Goal: Find specific page/section: Find specific page/section

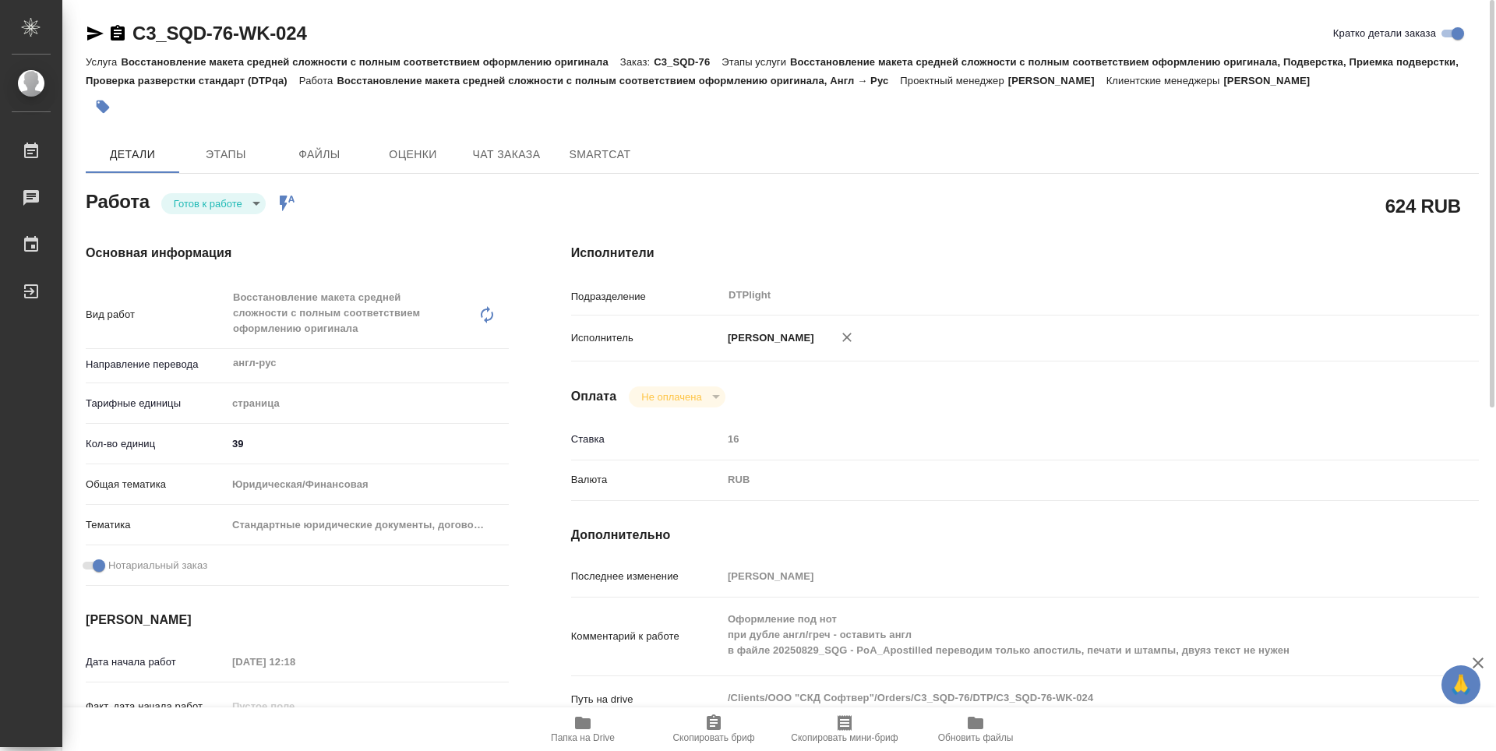
click at [248, 208] on body "🙏 .cls-1 fill:#fff; AWATERA Guselnikov Roman Работы 0 Чаты График Выйти C3_SQD-…" at bounding box center [748, 375] width 1496 height 751
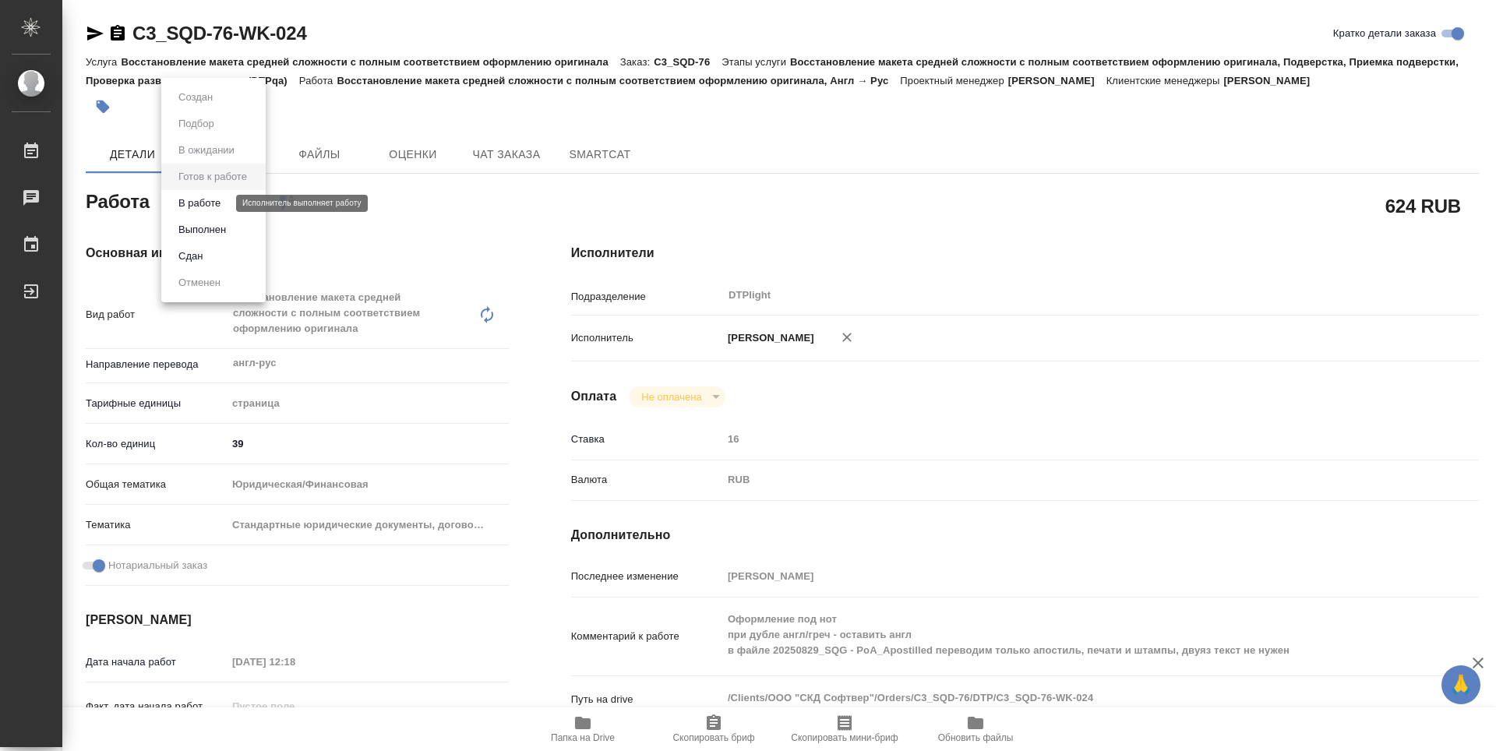
click at [213, 209] on button "В работе" at bounding box center [199, 203] width 51 height 17
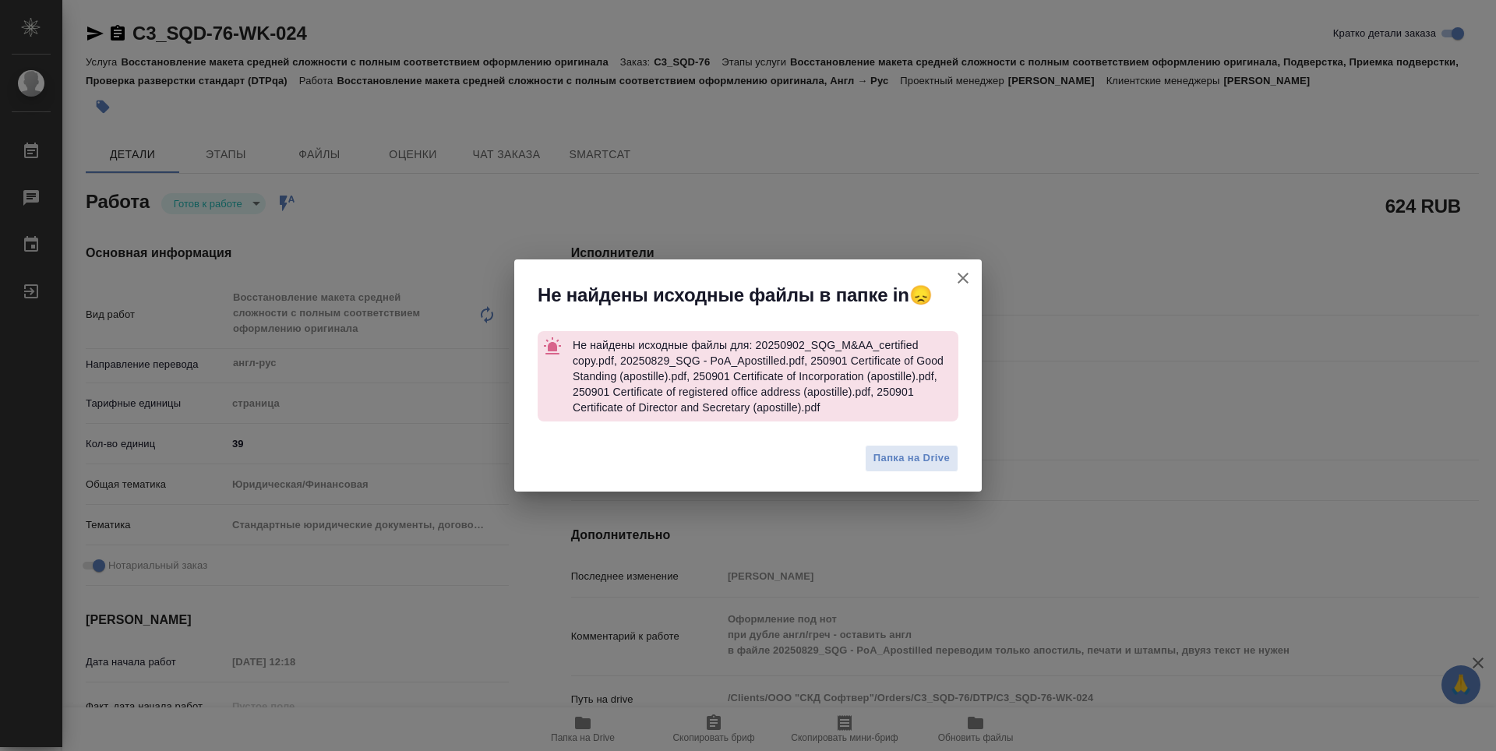
type textarea "x"
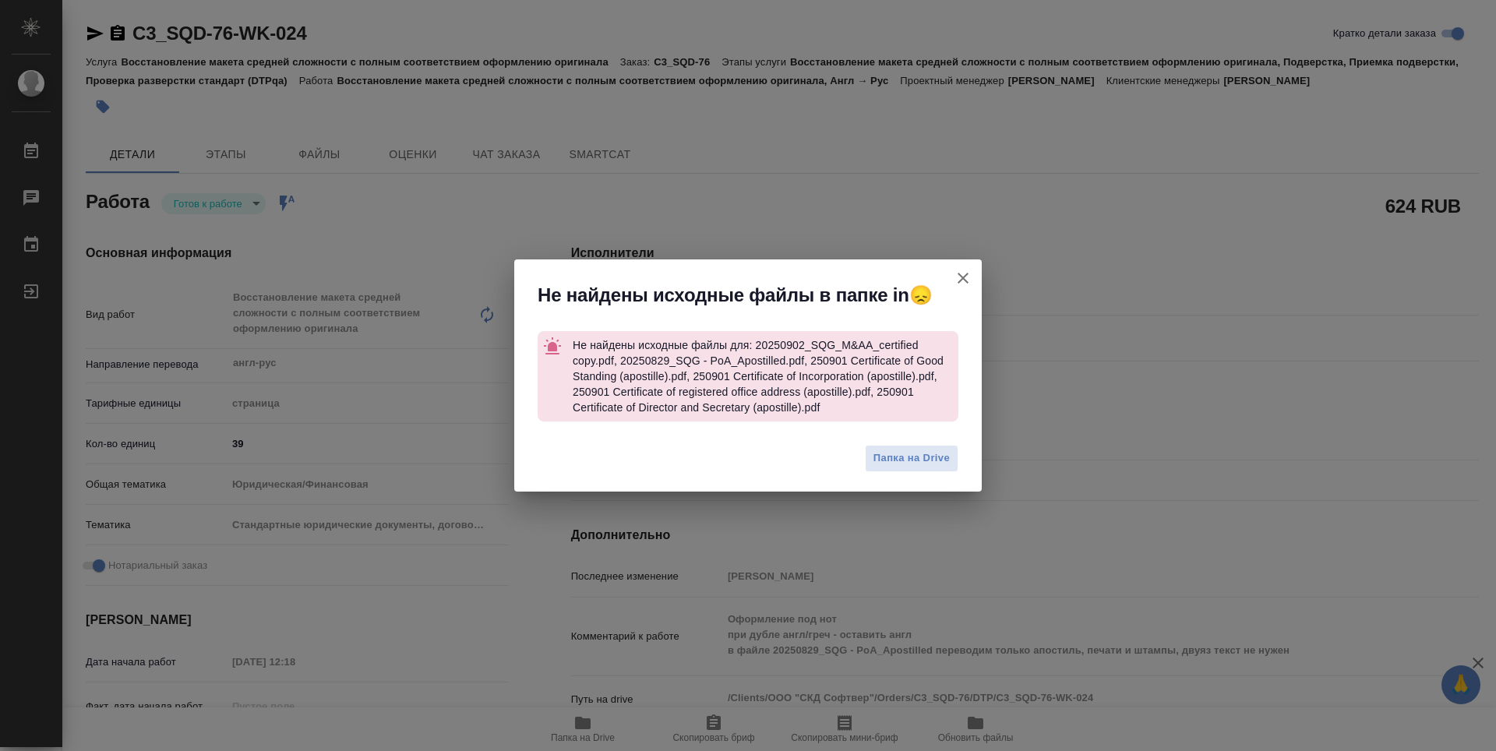
type textarea "x"
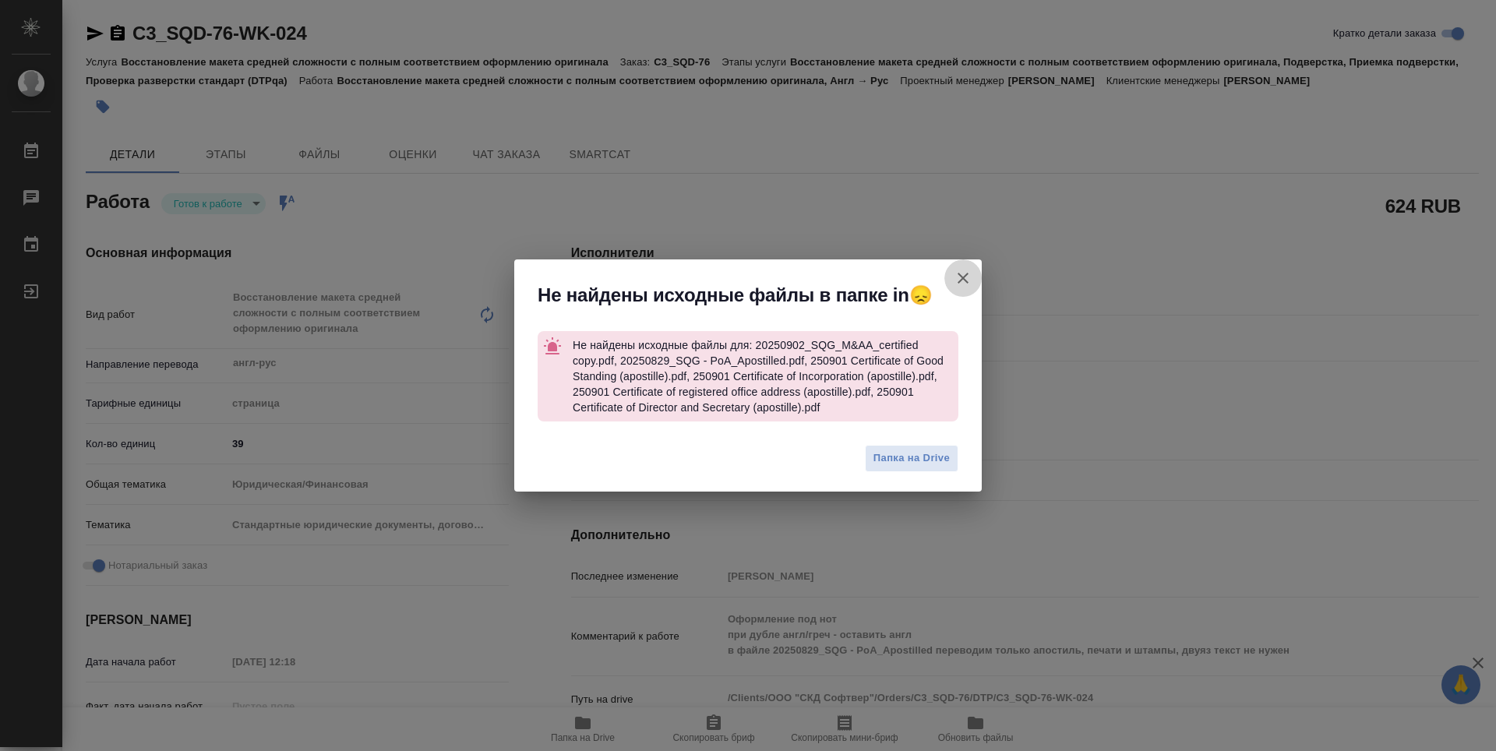
click at [971, 284] on icon "button" at bounding box center [962, 278] width 19 height 19
type textarea "x"
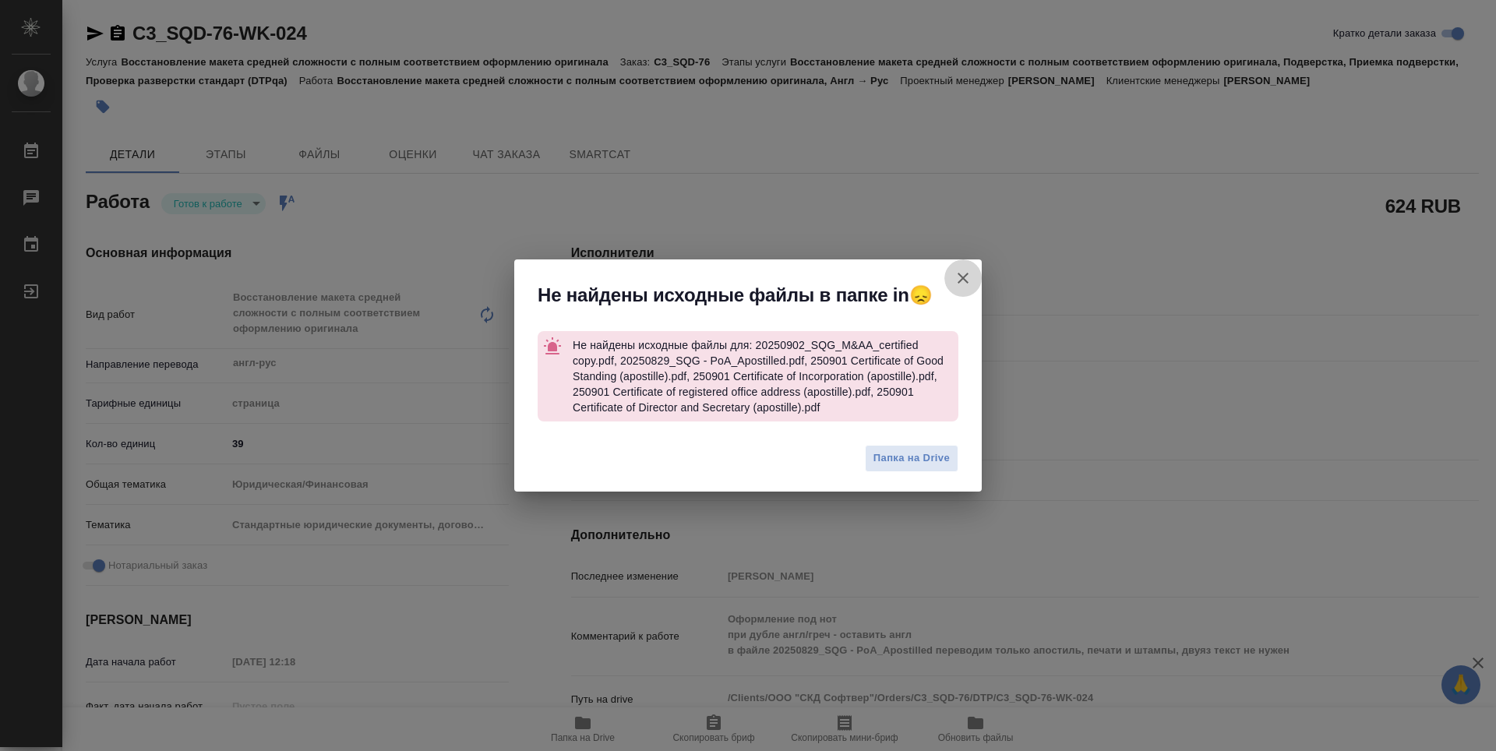
type textarea "x"
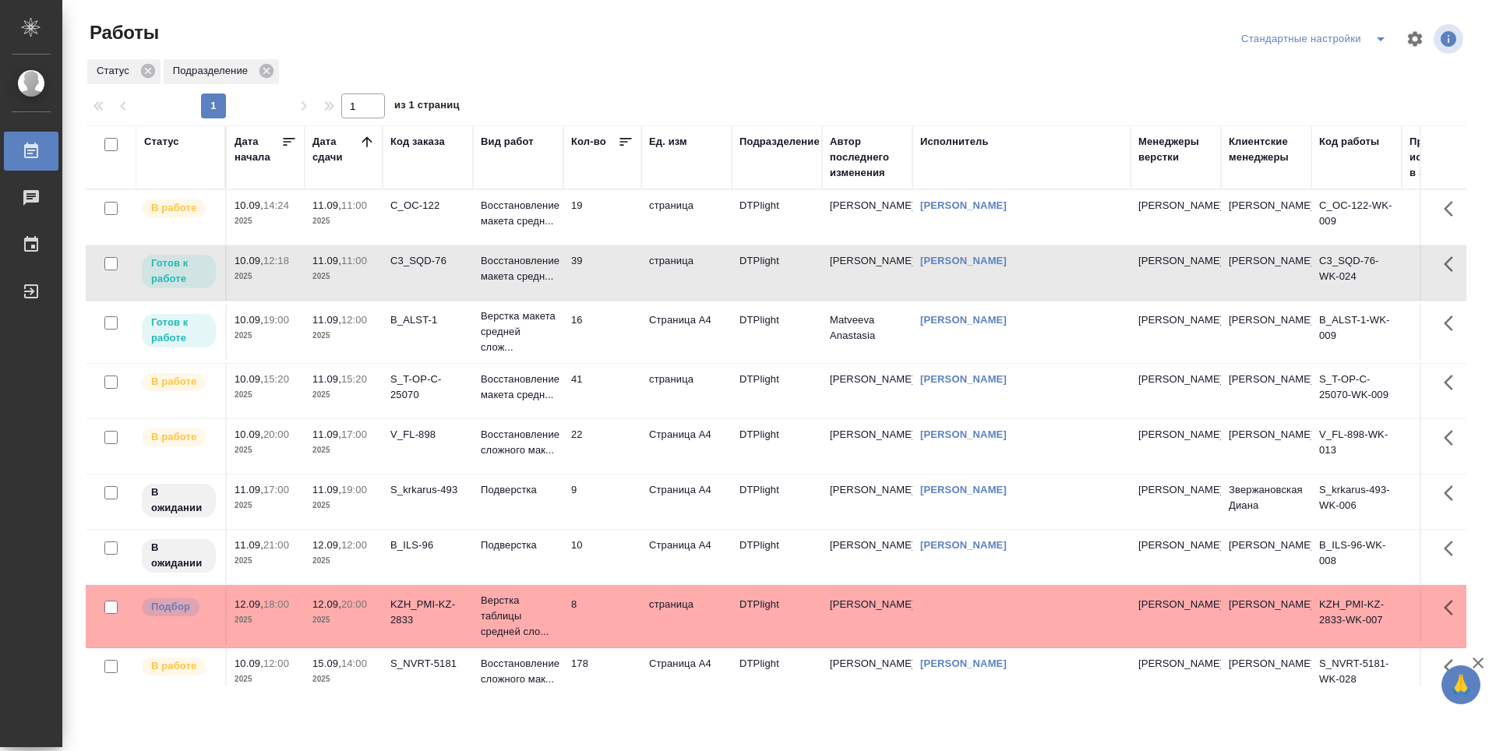
click at [611, 333] on td "16" at bounding box center [602, 332] width 78 height 55
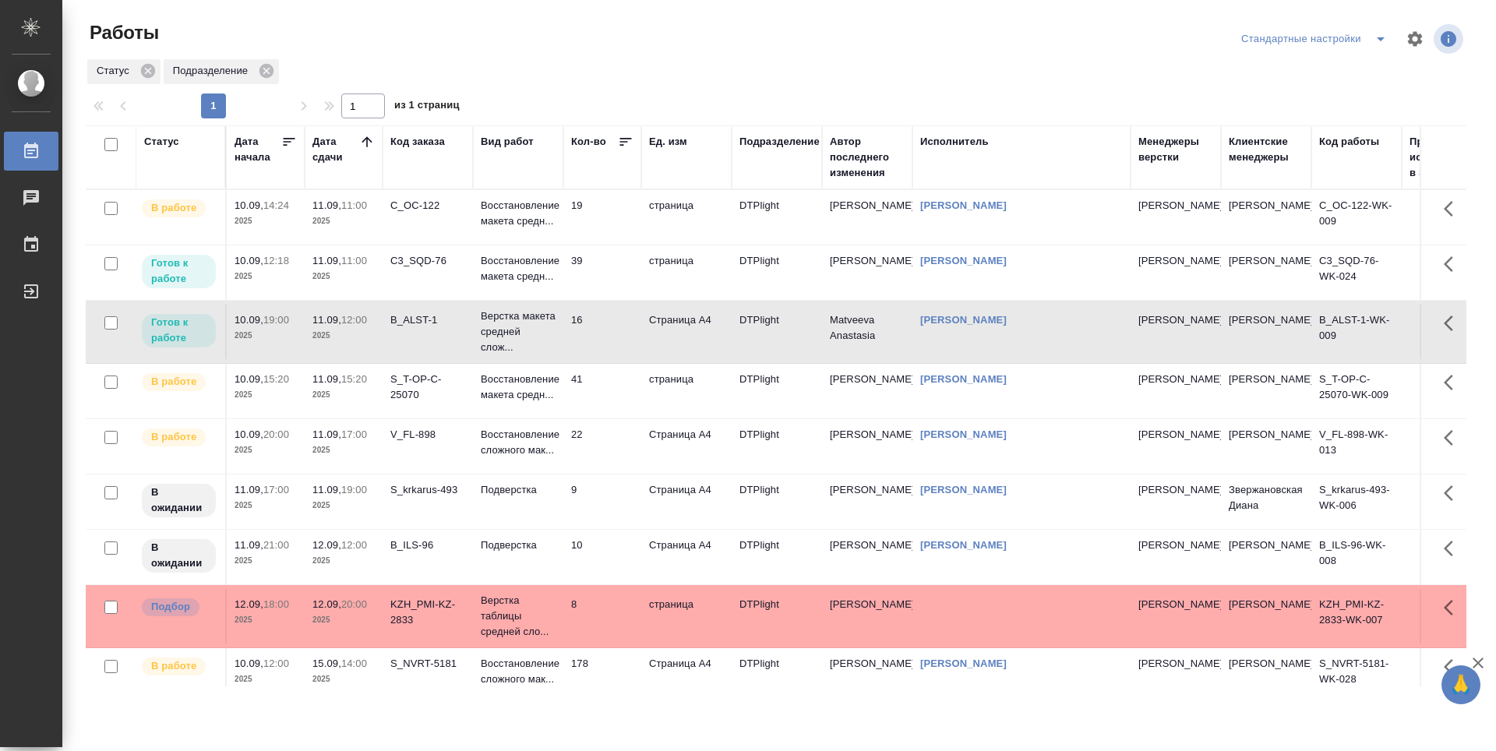
click at [602, 442] on td "22" at bounding box center [602, 446] width 78 height 55
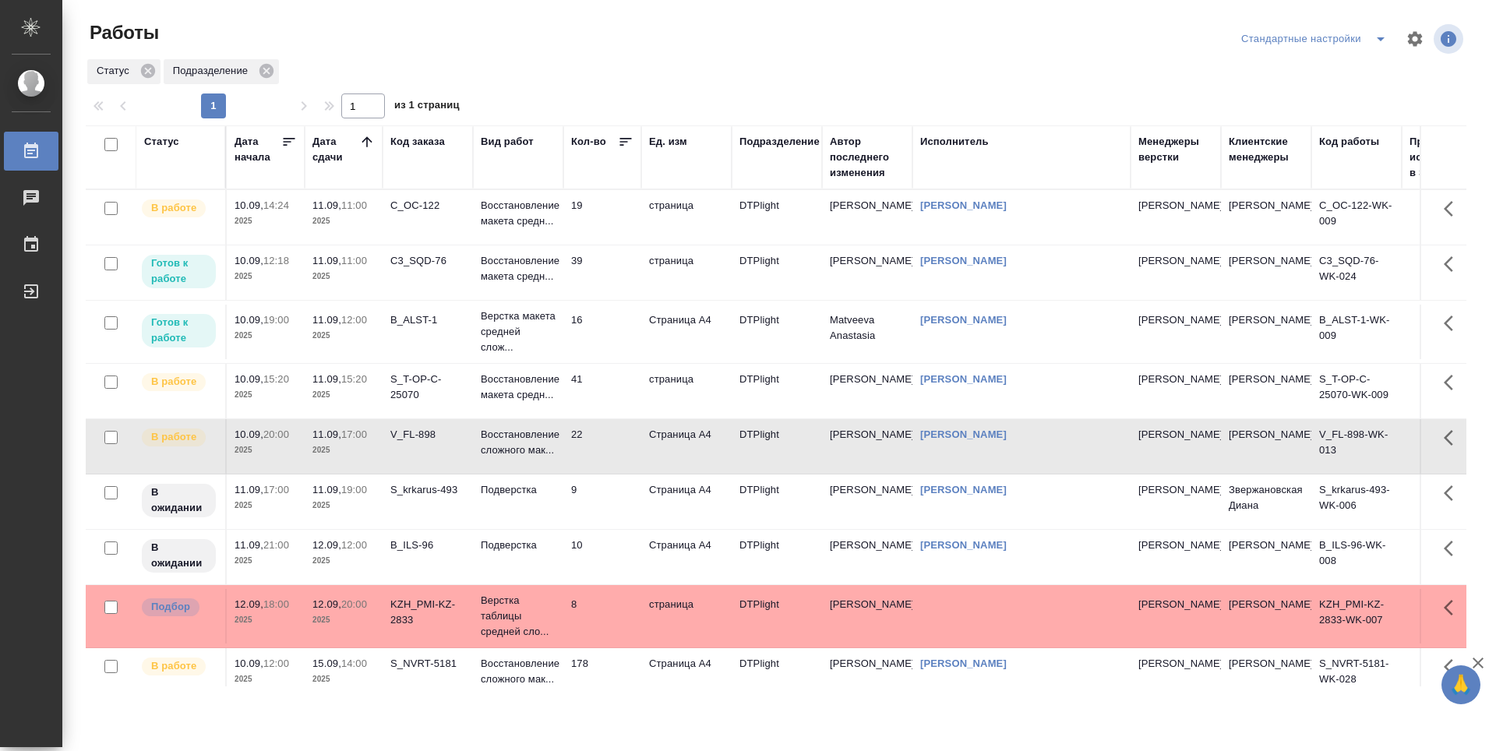
click at [622, 397] on td "41" at bounding box center [602, 391] width 78 height 55
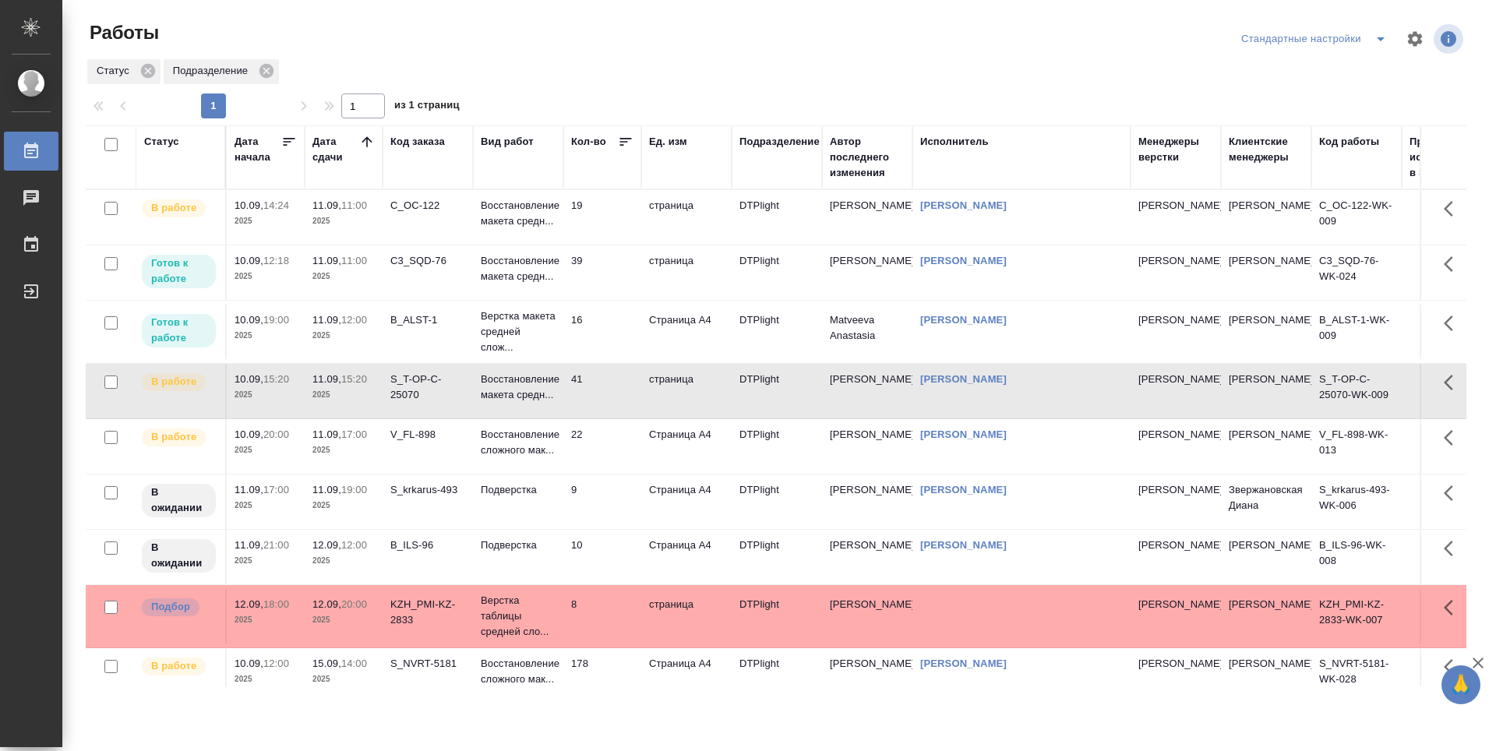
click at [602, 329] on td "16" at bounding box center [602, 332] width 78 height 55
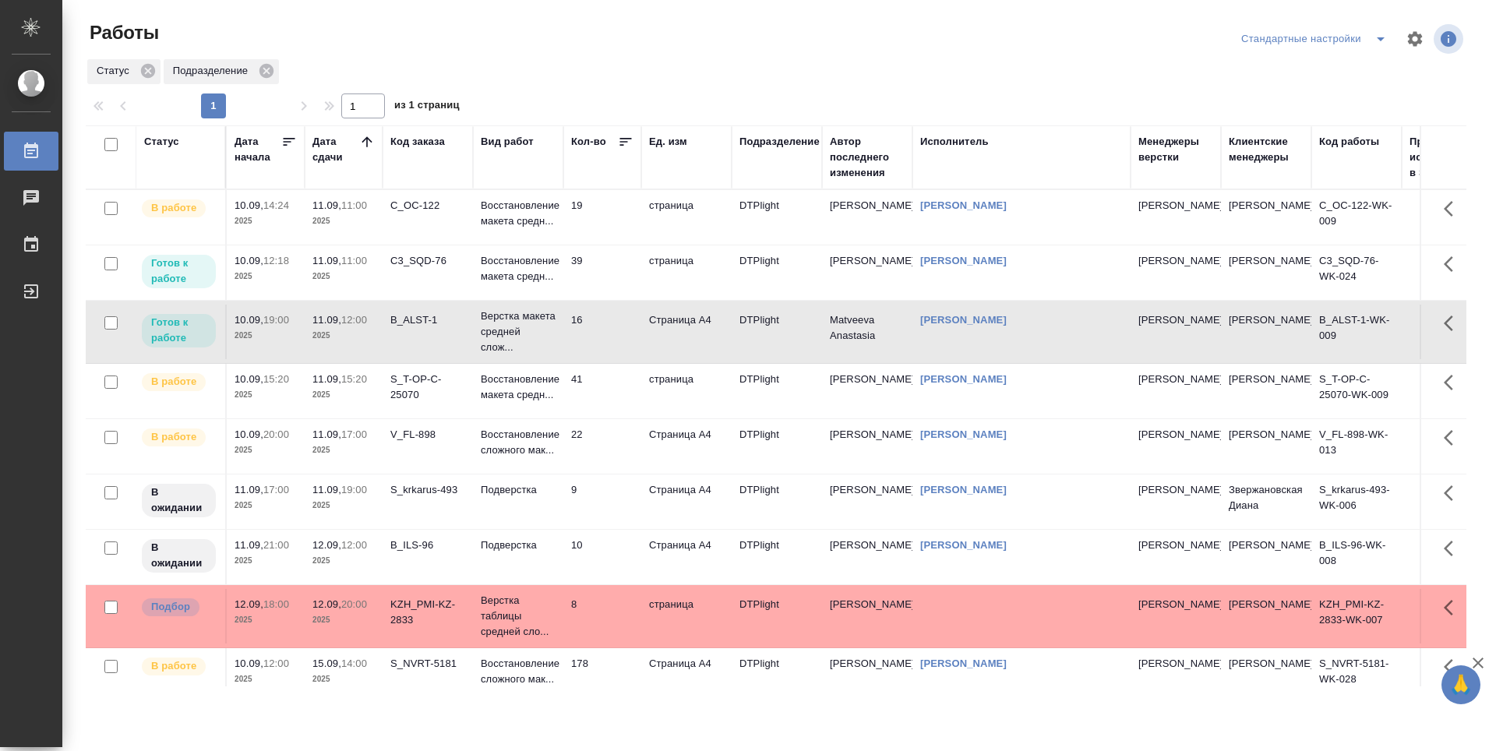
click at [613, 322] on td "16" at bounding box center [602, 332] width 78 height 55
click at [607, 454] on td "22" at bounding box center [602, 446] width 78 height 55
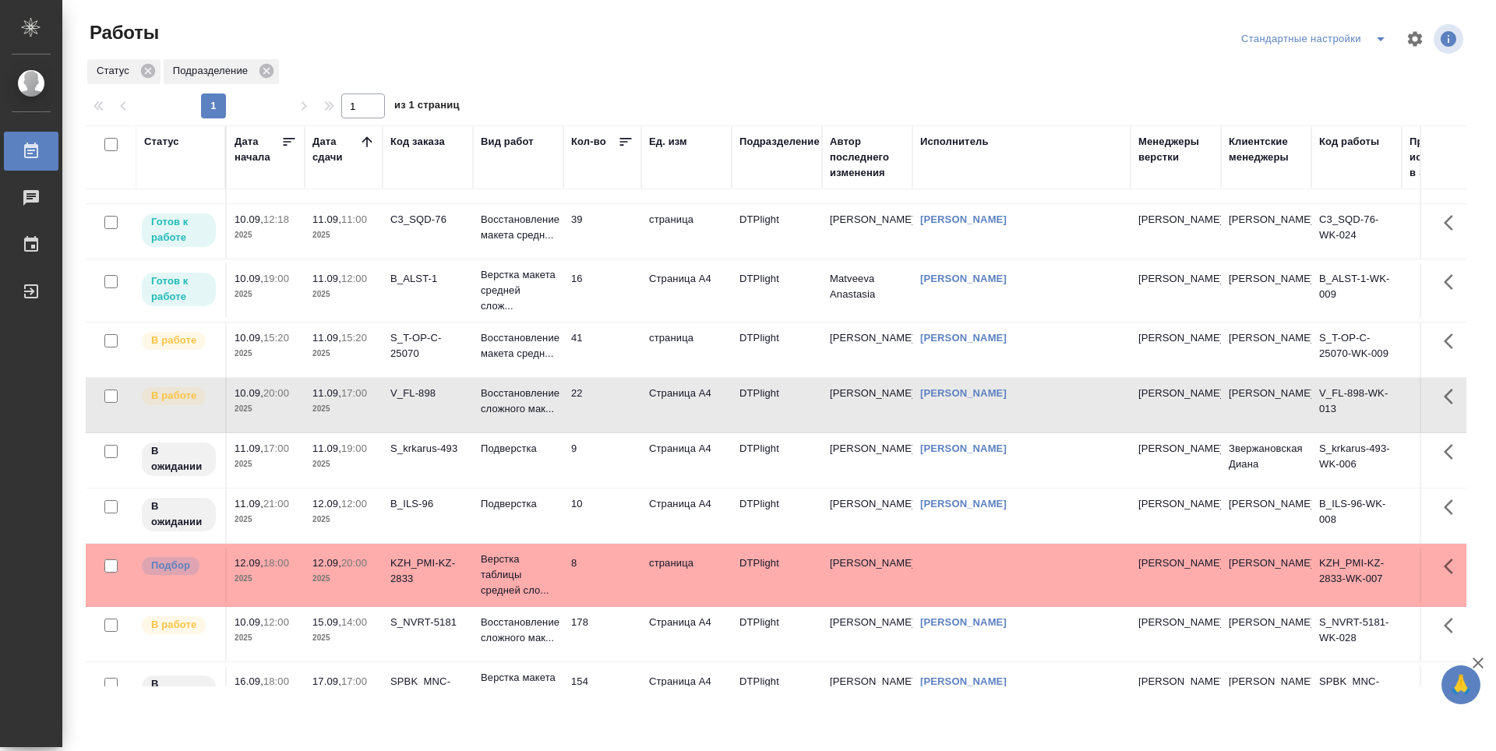
scroll to position [78, 0]
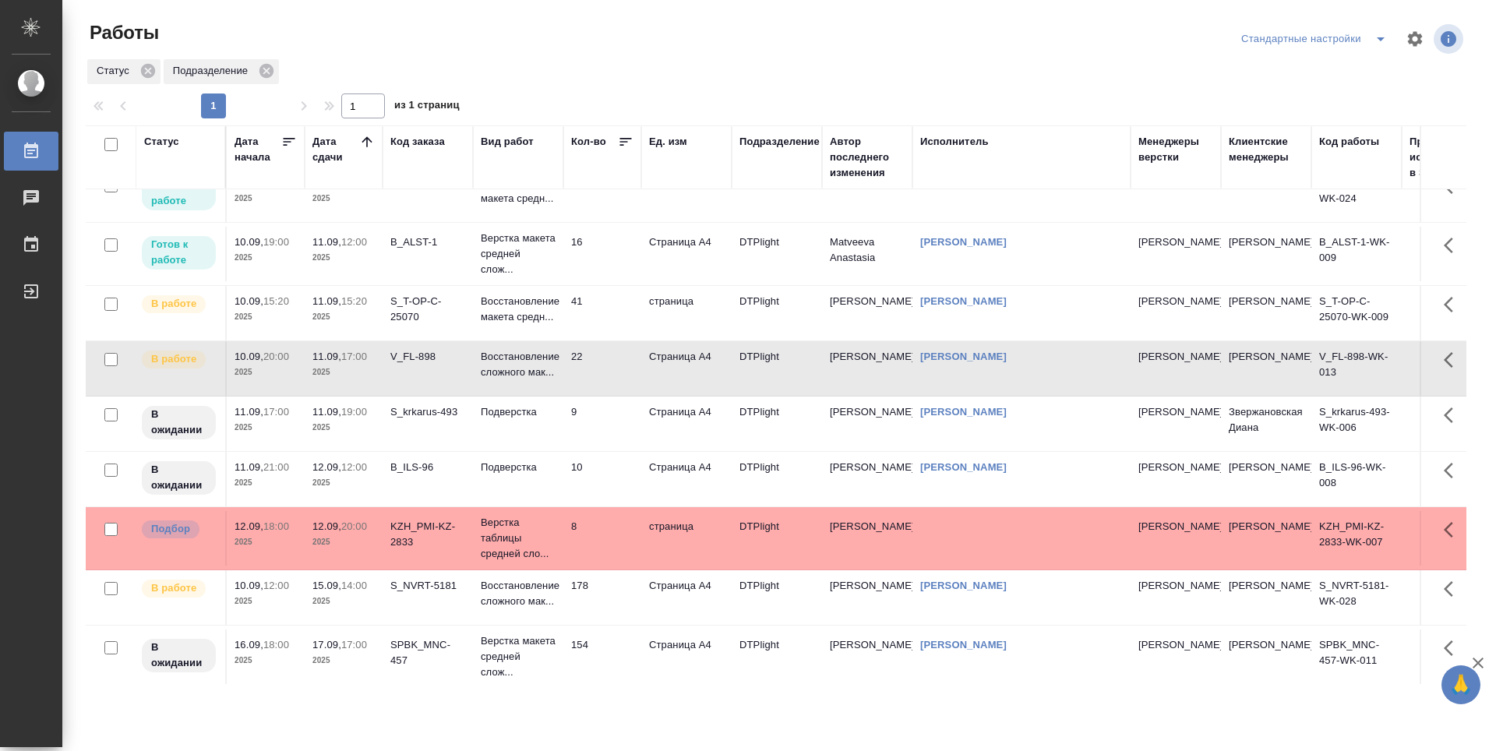
click at [615, 592] on td "178" at bounding box center [602, 597] width 78 height 55
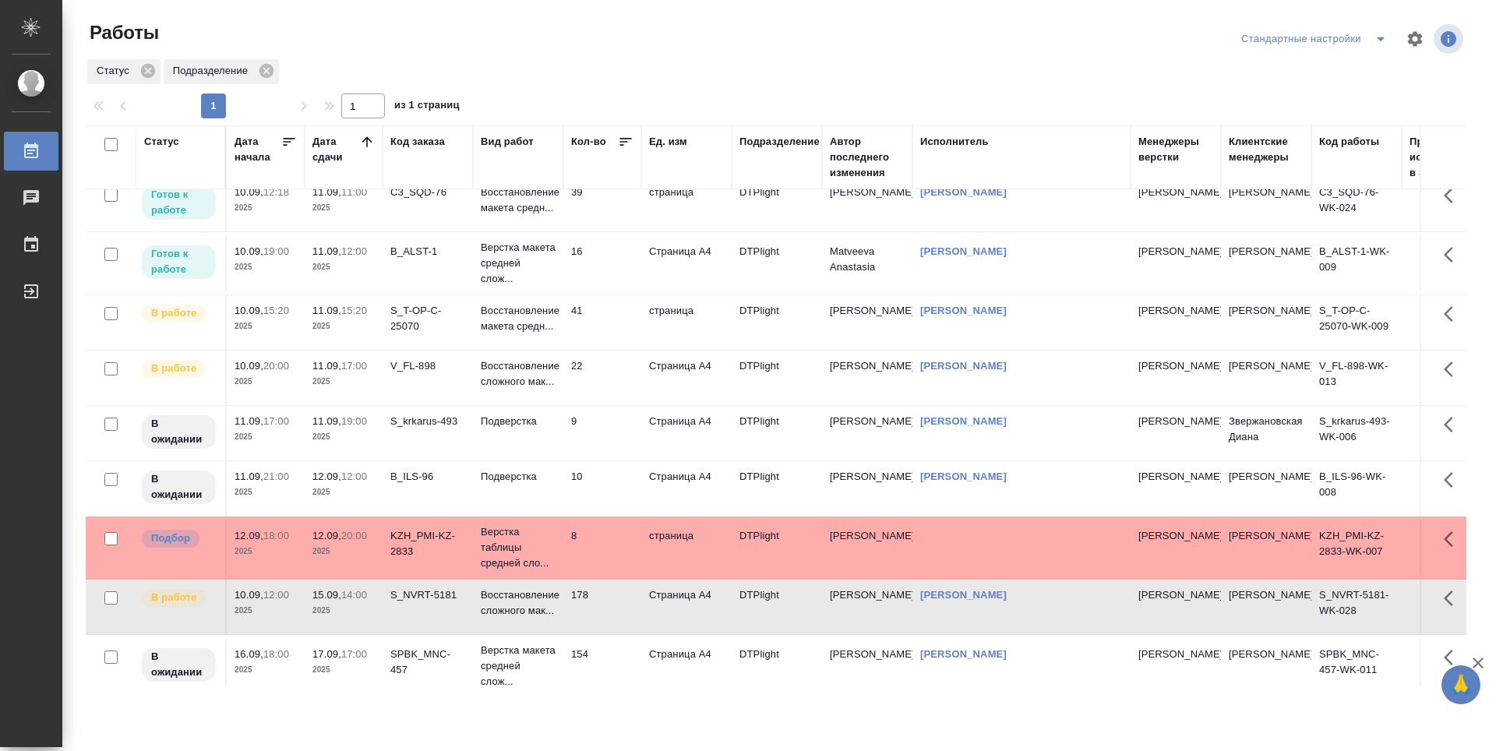
scroll to position [0, 0]
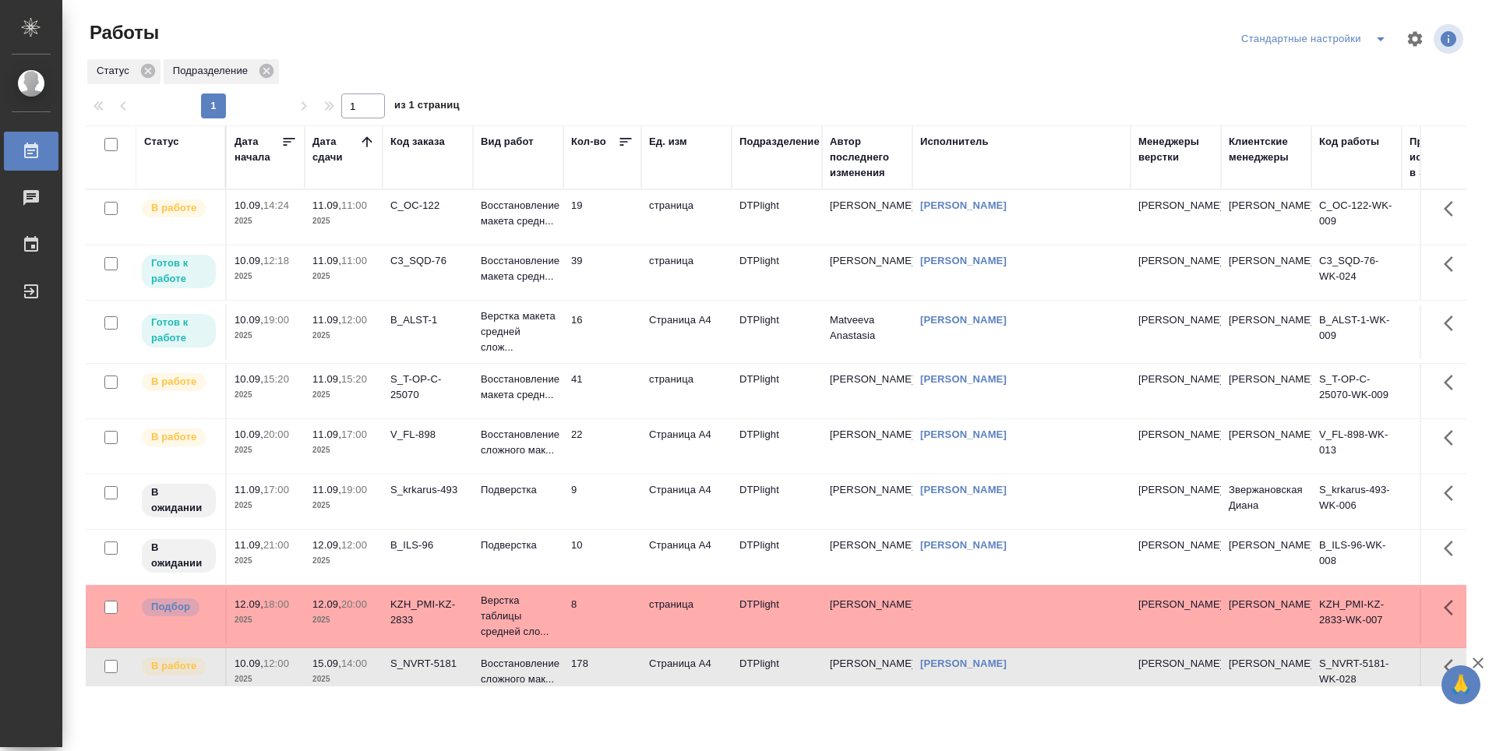
click at [601, 492] on td "9" at bounding box center [602, 501] width 78 height 55
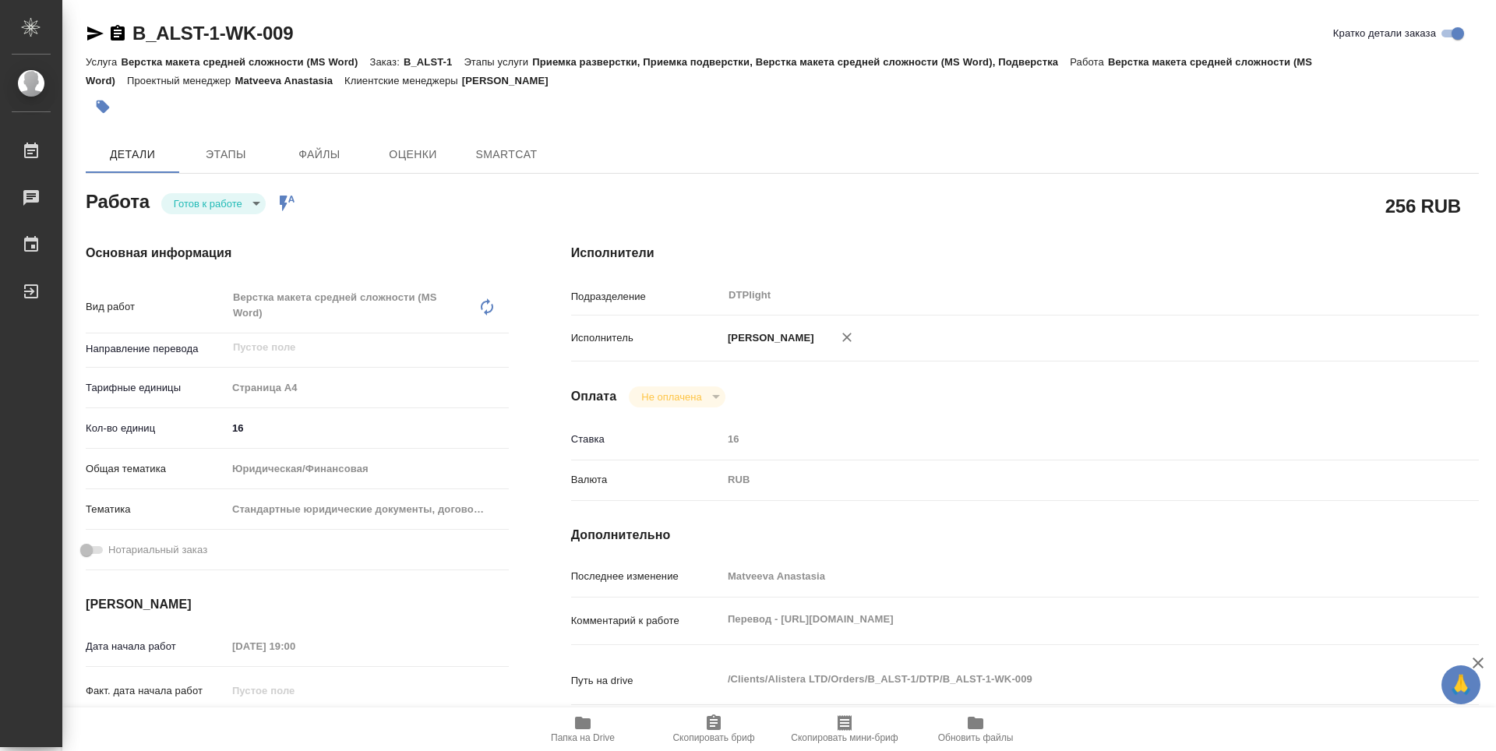
type textarea "x"
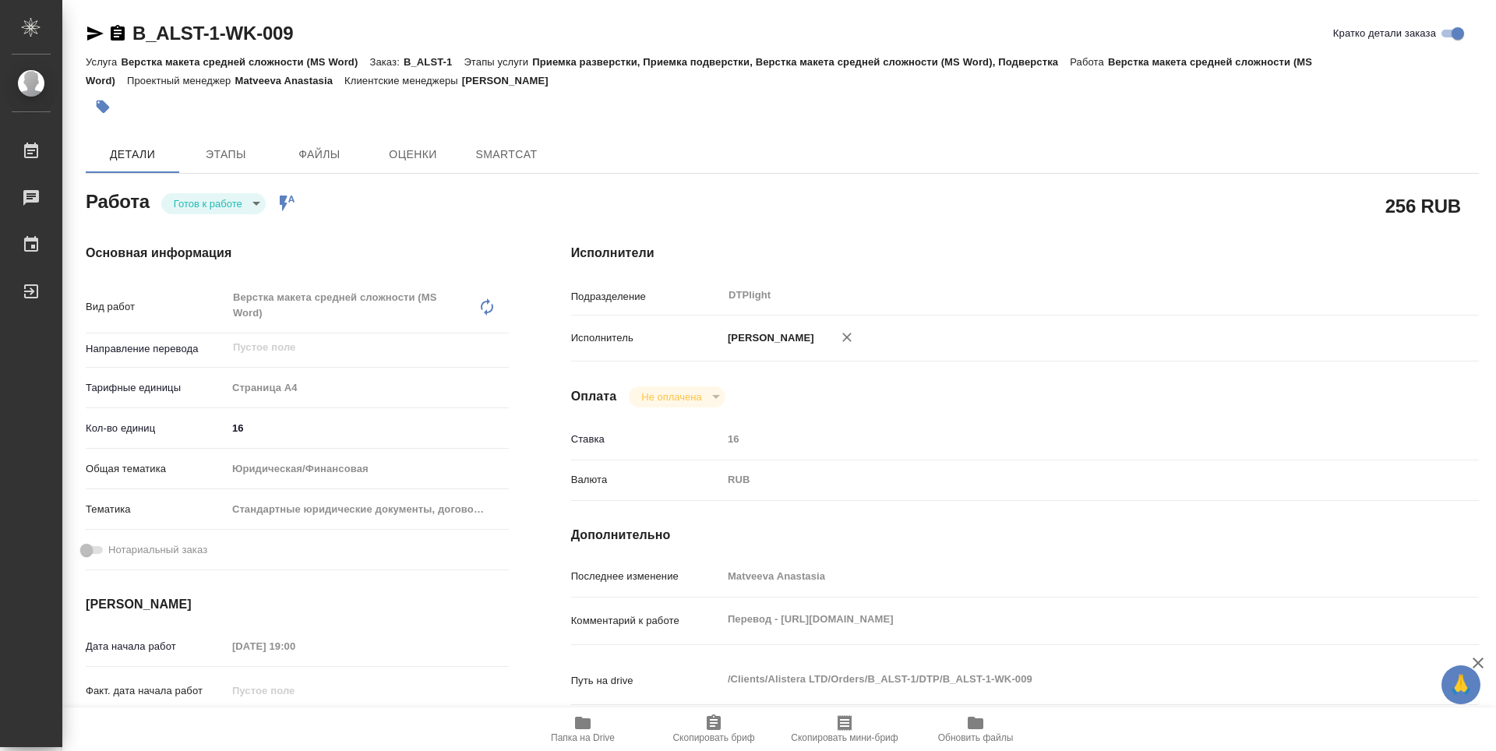
type textarea "x"
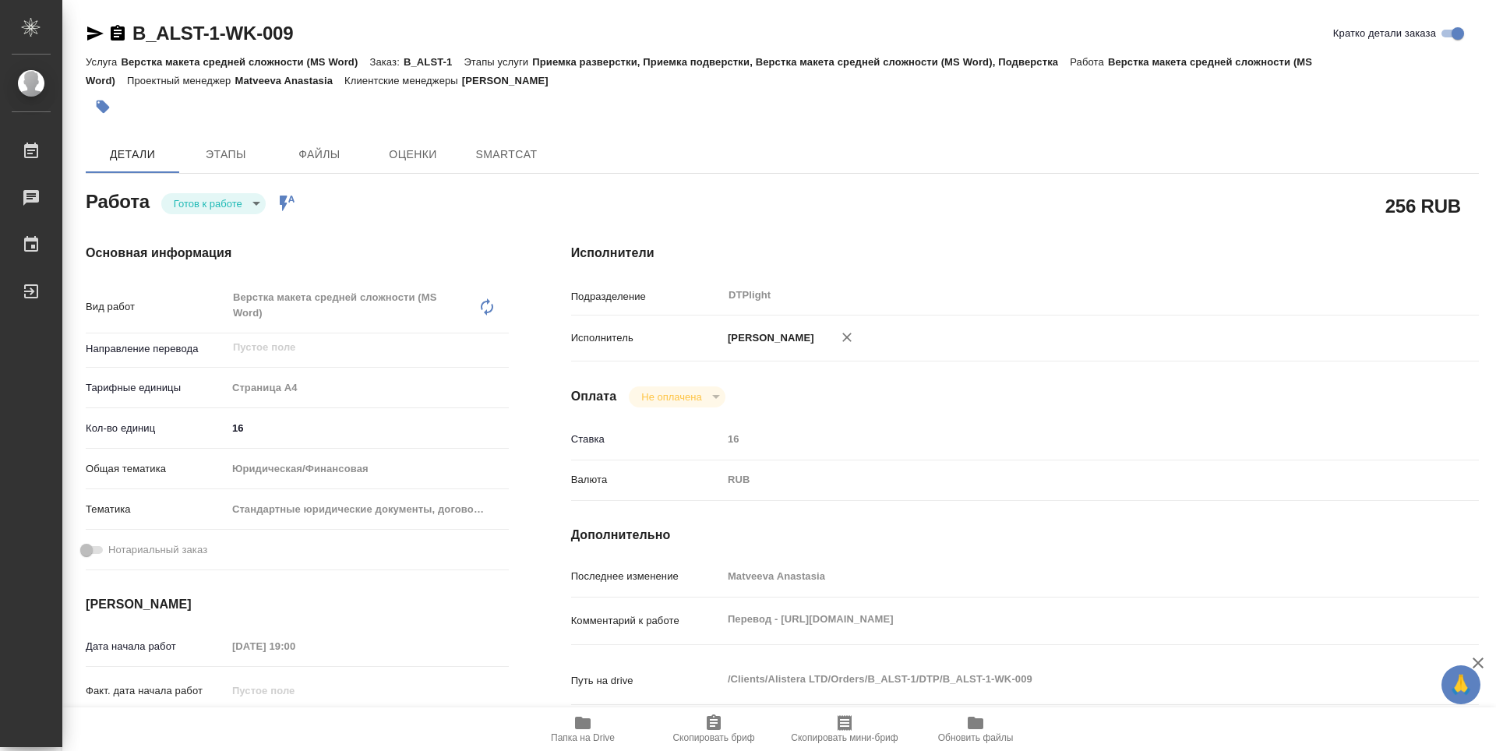
type textarea "x"
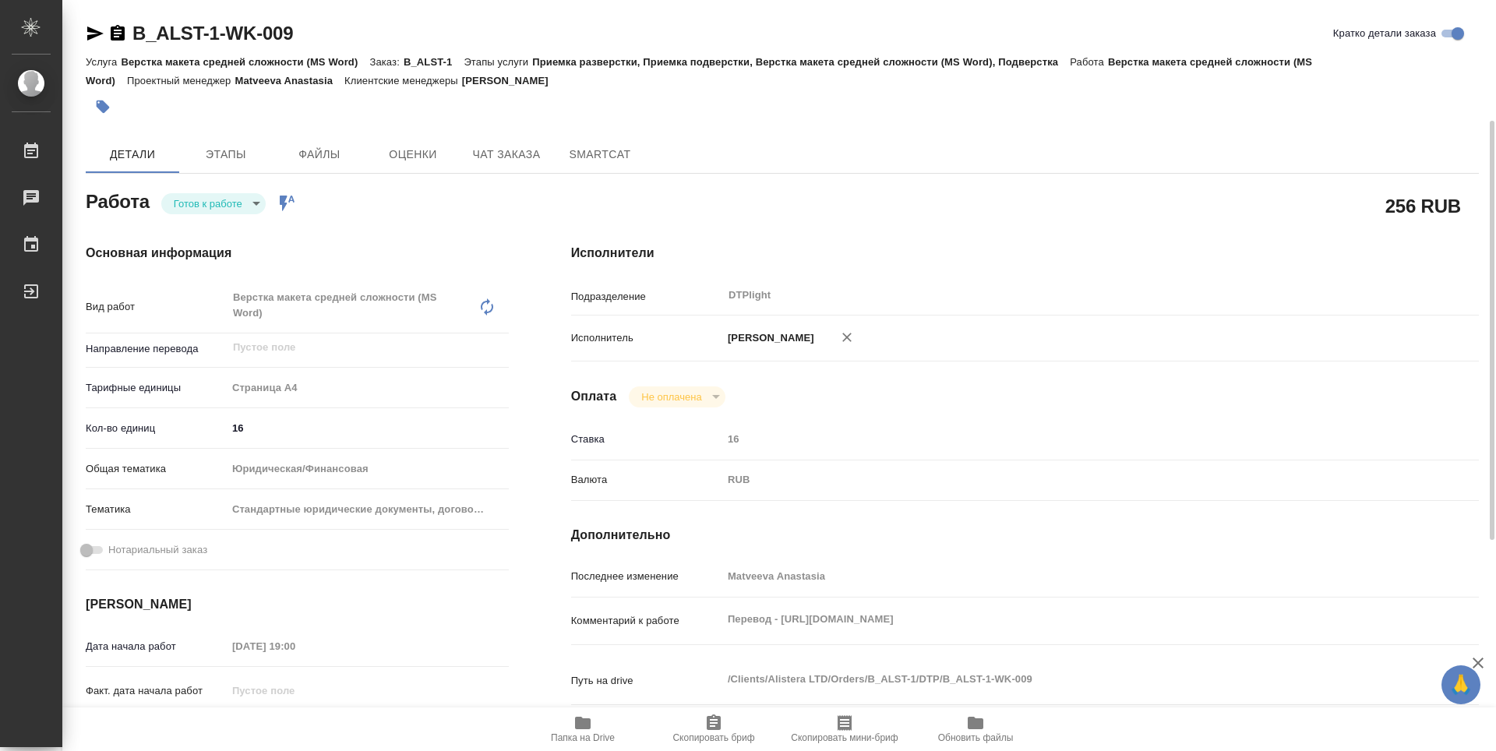
scroll to position [78, 0]
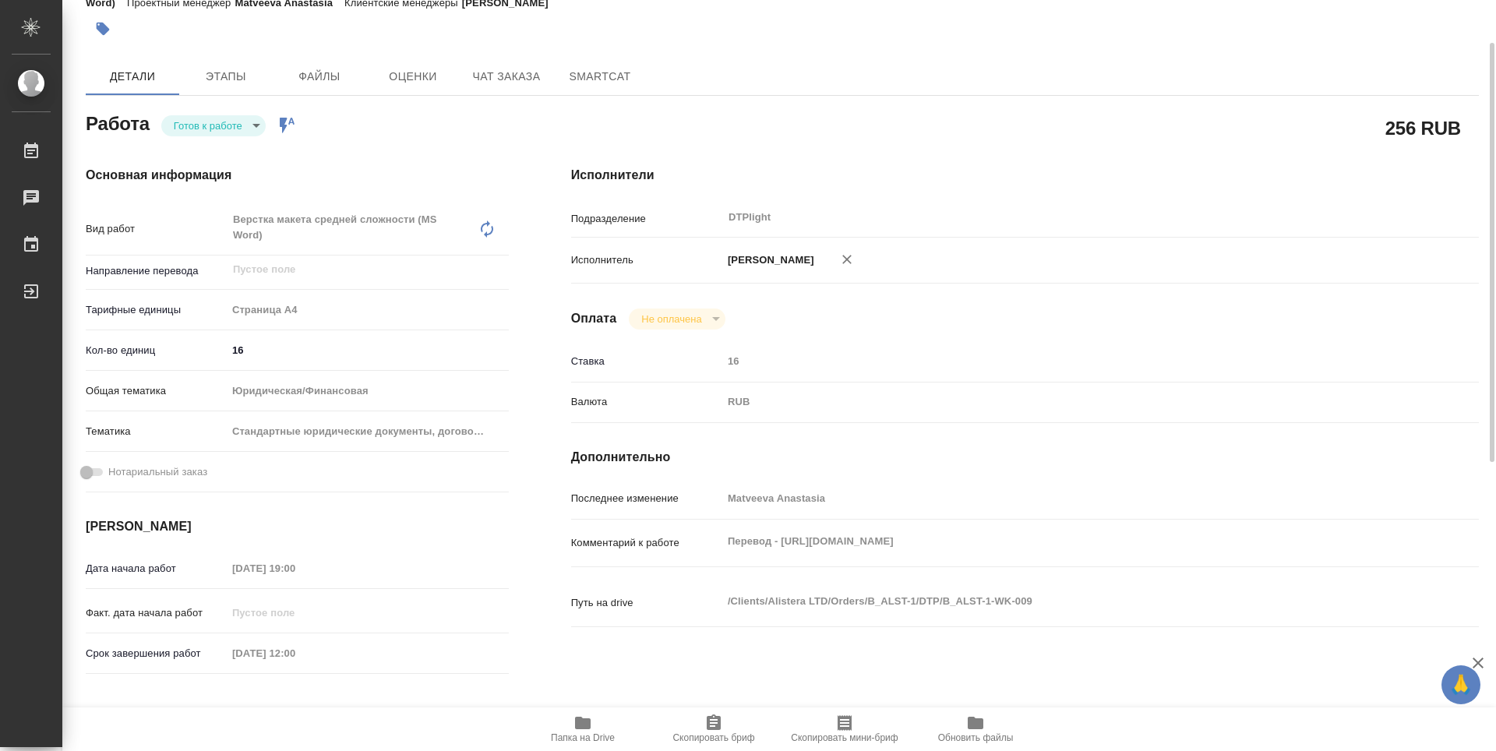
type textarea "x"
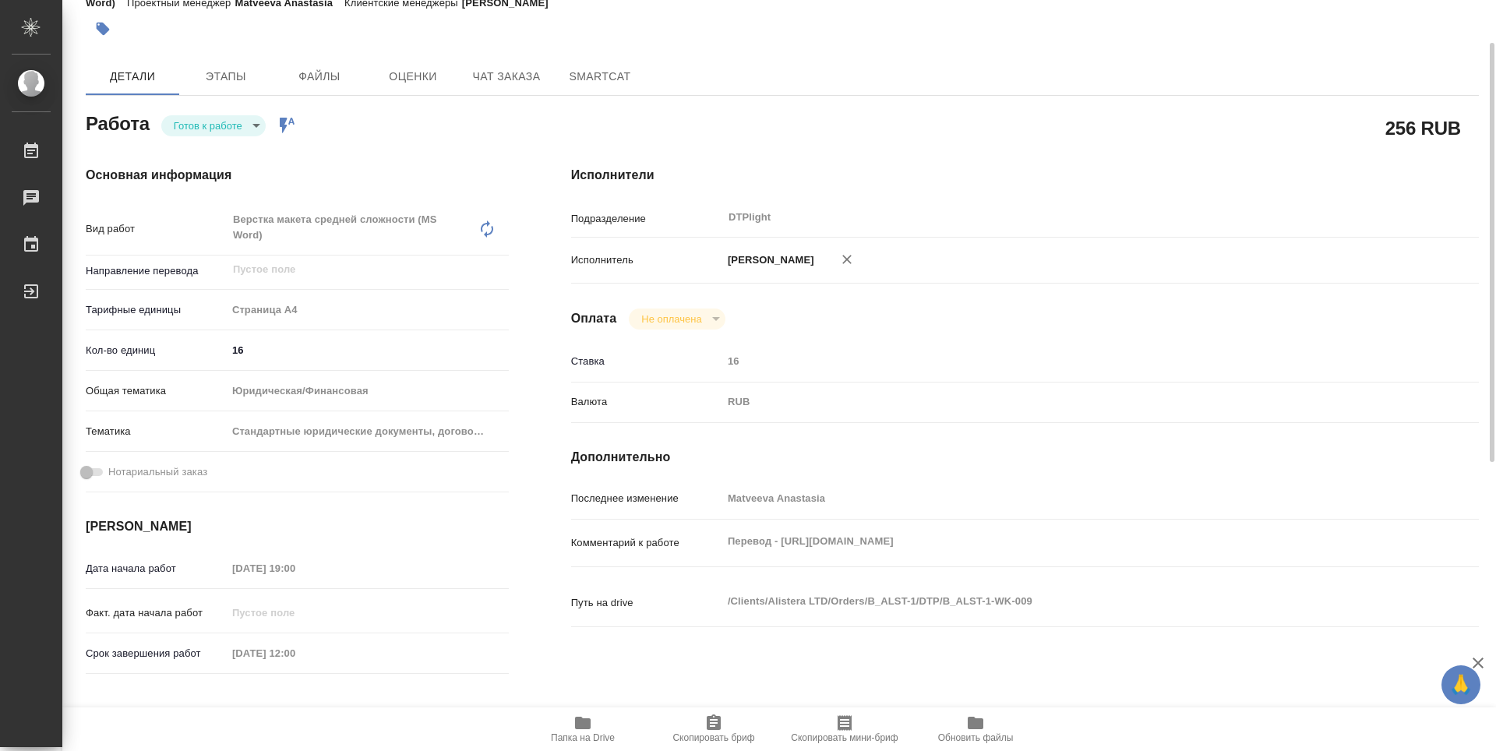
type textarea "x"
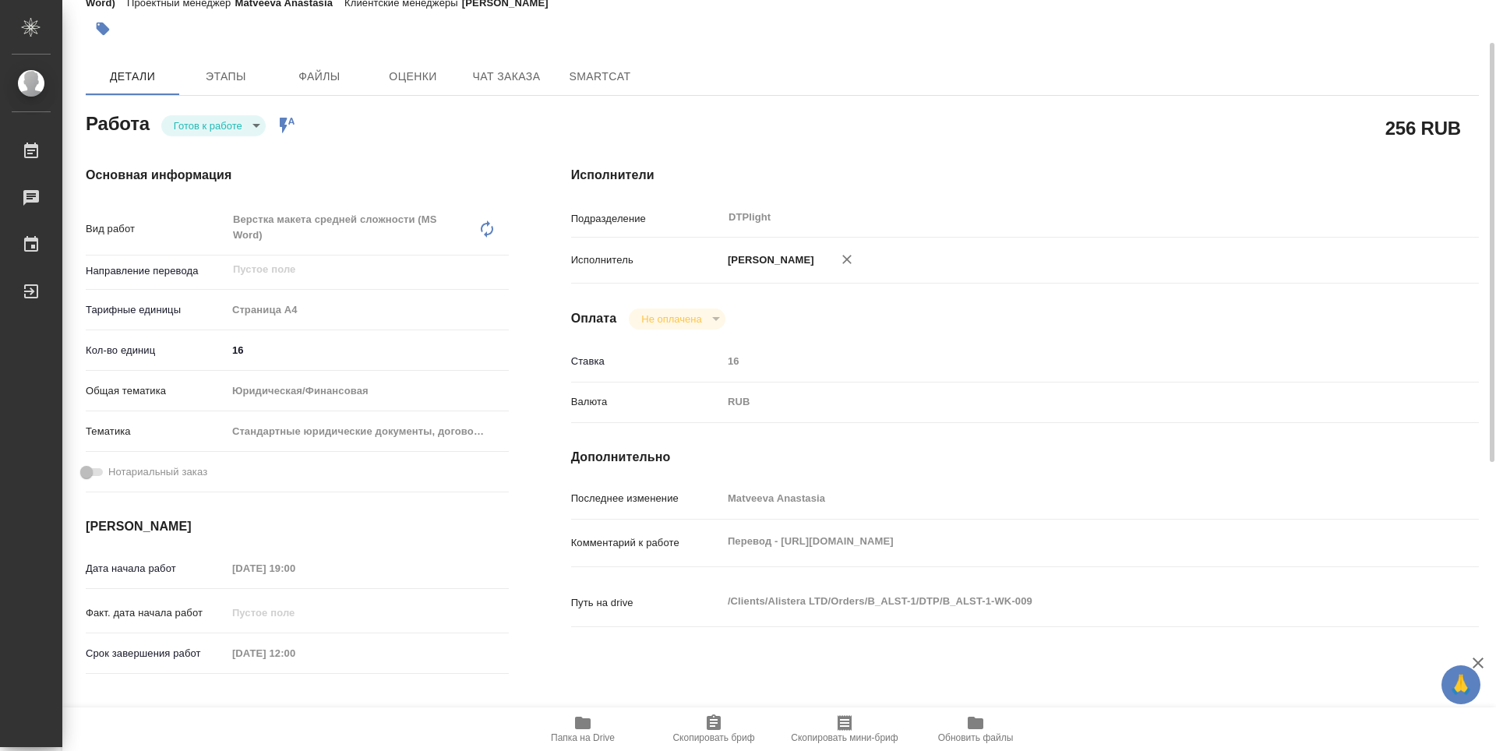
drag, startPoint x: 597, startPoint y: 719, endPoint x: 609, endPoint y: 709, distance: 16.1
click at [597, 719] on span "Папка на Drive" at bounding box center [583, 728] width 112 height 30
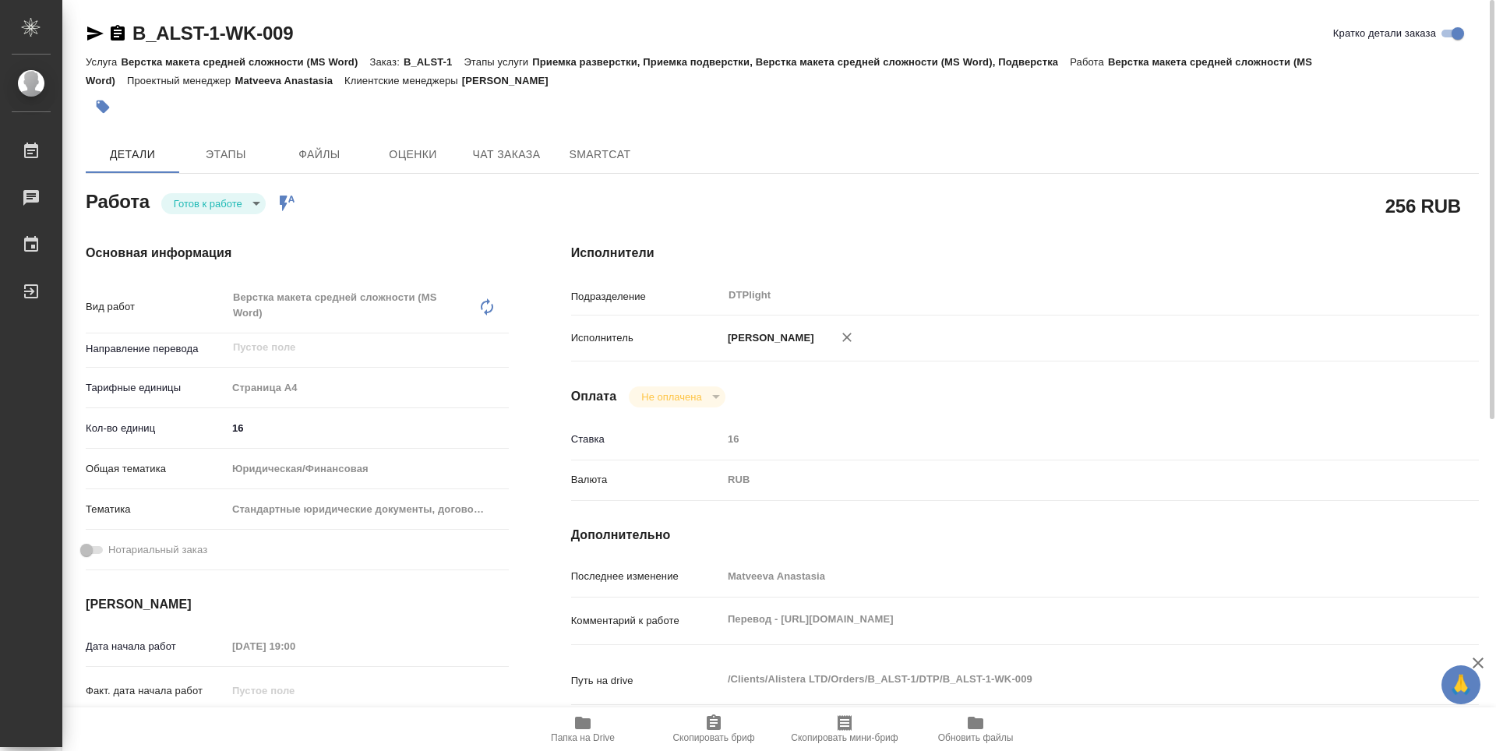
click at [260, 204] on body "🙏 .cls-1 fill:#fff; AWATERA Guselnikov Roman Работы 0 Чаты График Выйти B_ALST-…" at bounding box center [748, 375] width 1496 height 751
click at [222, 204] on button "В работе" at bounding box center [199, 203] width 51 height 17
click at [118, 31] on icon "button" at bounding box center [118, 33] width 14 height 16
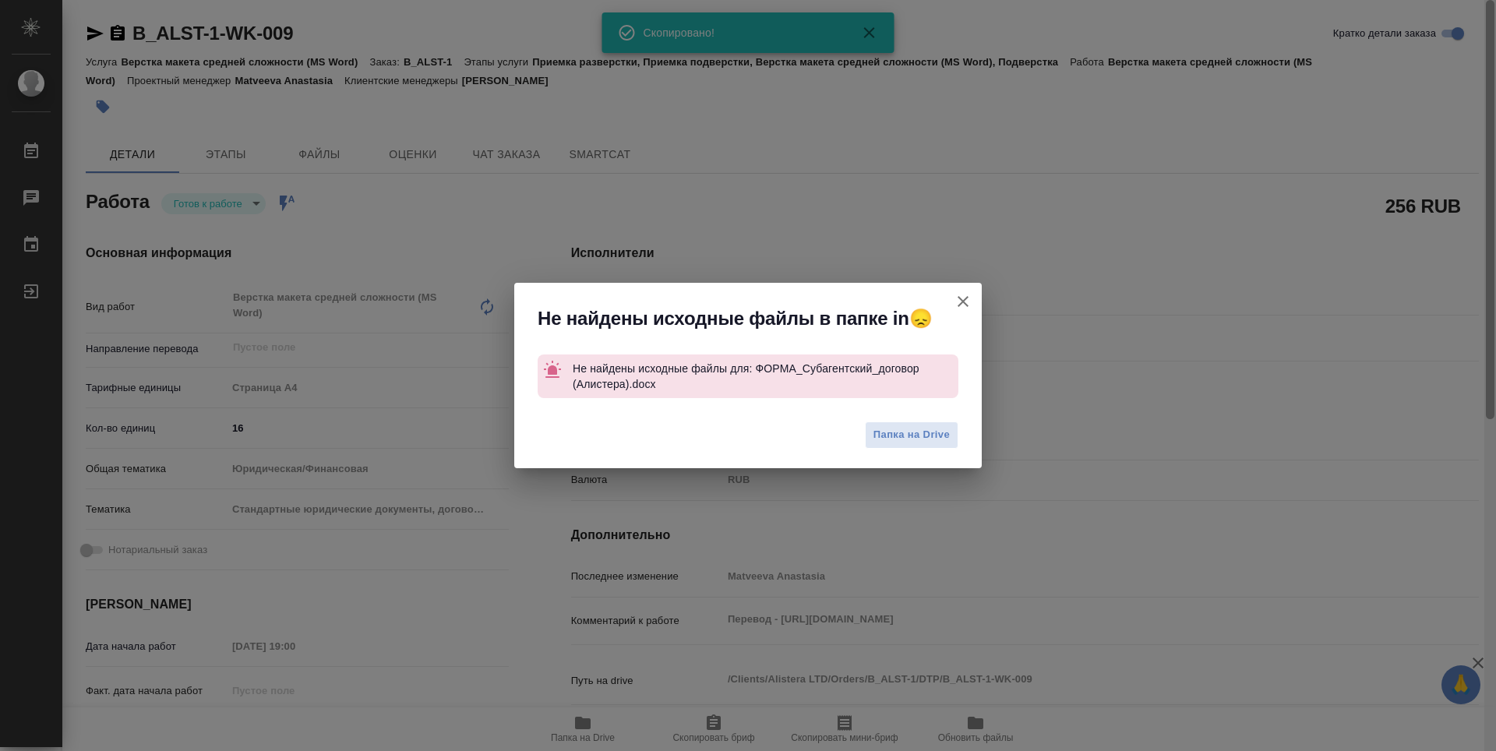
type textarea "x"
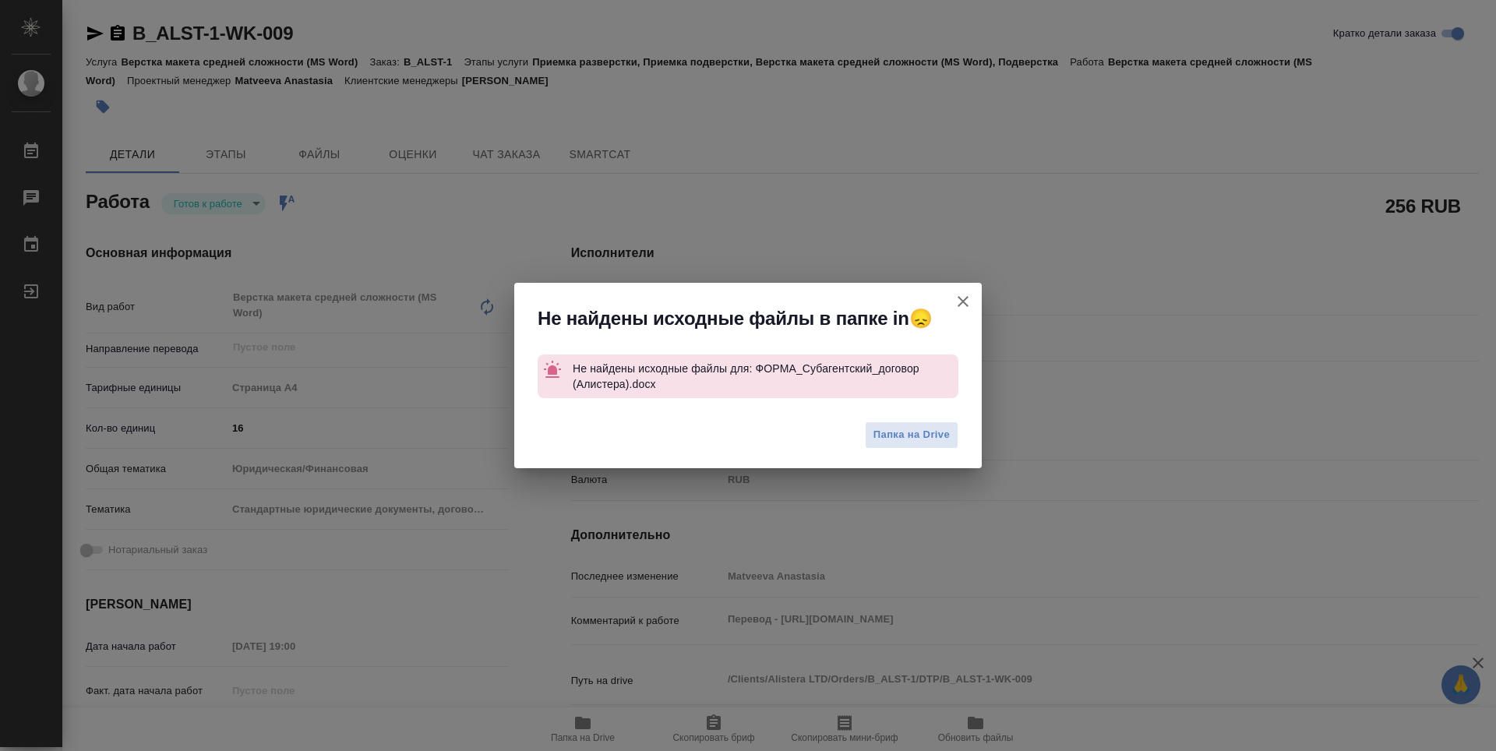
click at [964, 300] on icon "button" at bounding box center [962, 301] width 11 height 11
type textarea "x"
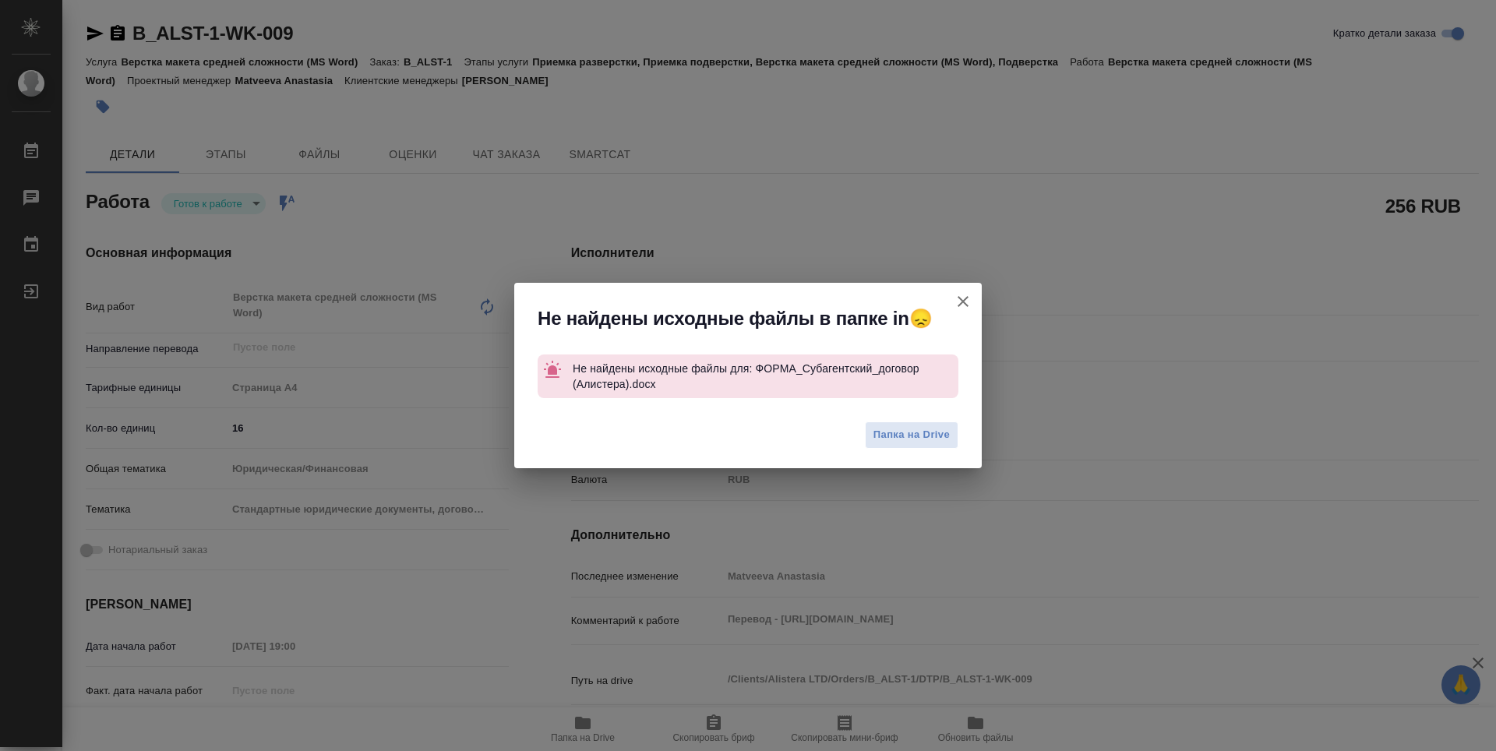
type textarea "x"
